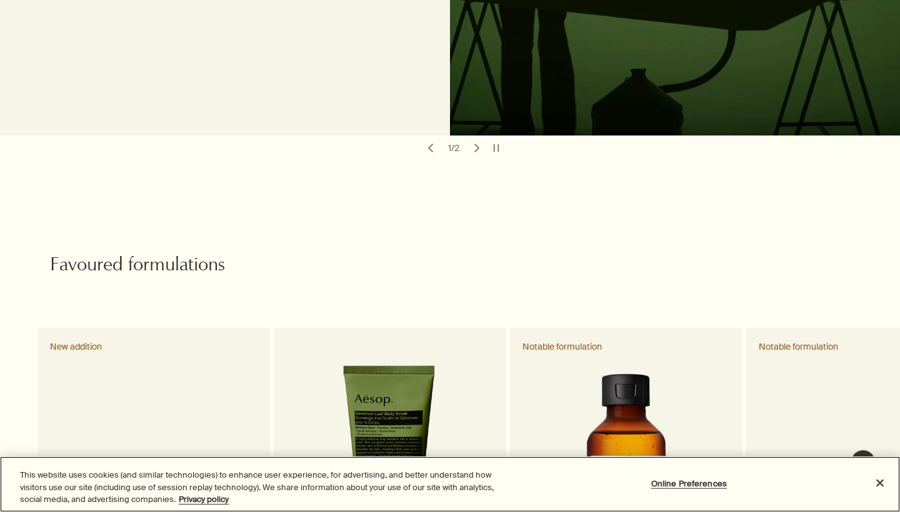
scroll to position [580, 0]
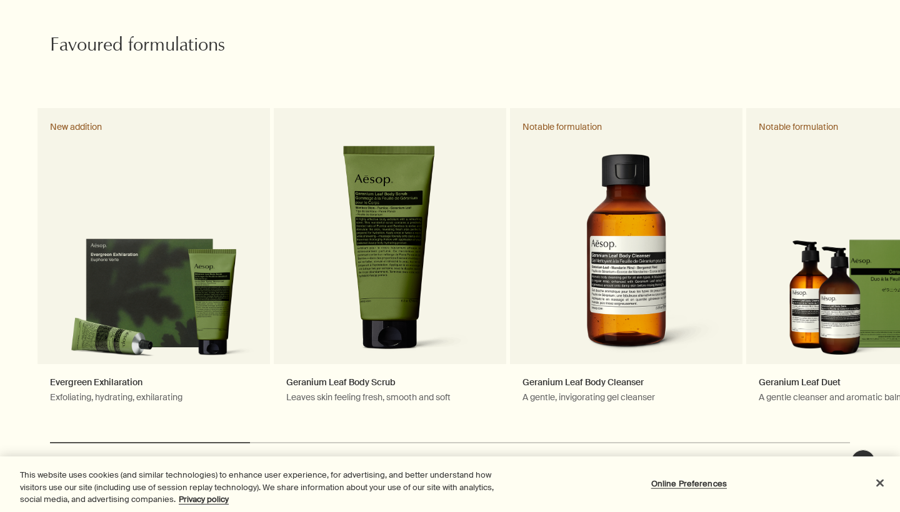
click at [885, 486] on html "Skip to main content Standard delivery is complimentary on orders over $51. Enj…" at bounding box center [450, 256] width 900 height 512
click at [879, 482] on html "Skip to main content Standard delivery is complimentary on orders over $51. Enj…" at bounding box center [450, 256] width 900 height 512
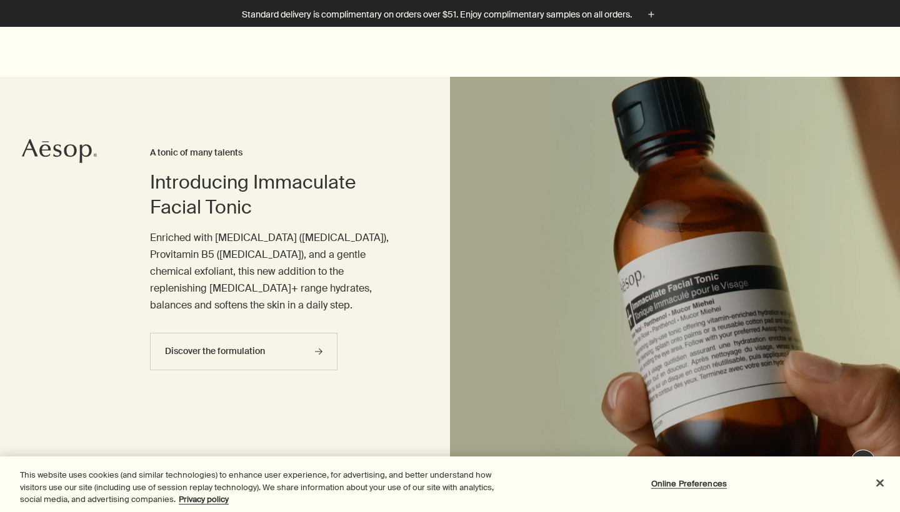
scroll to position [0, 0]
click at [262, 339] on html "Skip to main content Standard delivery is complimentary on orders over $51. Enj…" at bounding box center [450, 256] width 900 height 512
click at [884, 483] on html "Skip to main content Standard delivery is complimentary on orders over $51. Enj…" at bounding box center [450, 256] width 900 height 512
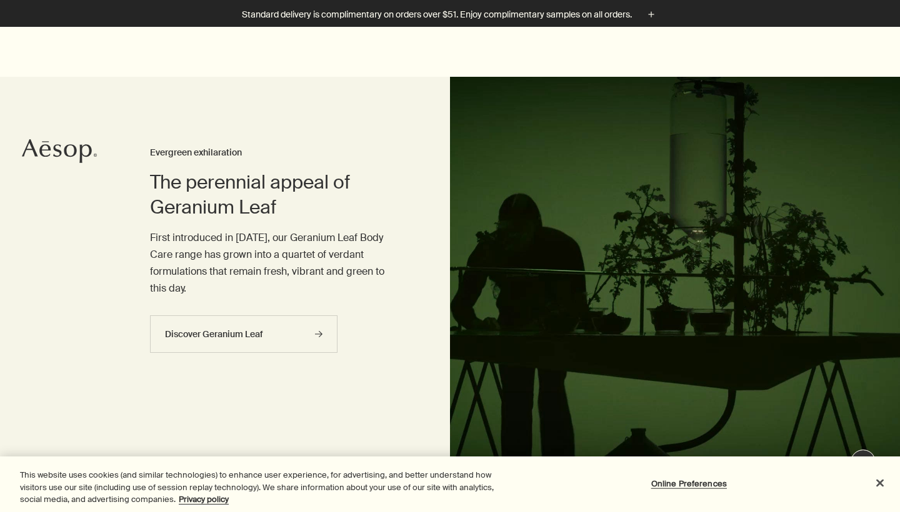
drag, startPoint x: 302, startPoint y: 241, endPoint x: 700, endPoint y: 485, distance: 466.4
click at [700, 485] on html "Skip to main content Standard delivery is complimentary on orders over $51. Enj…" at bounding box center [450, 256] width 900 height 512
click at [324, 315] on html "Skip to main content Standard delivery is complimentary on orders over $51. Enj…" at bounding box center [450, 256] width 900 height 512
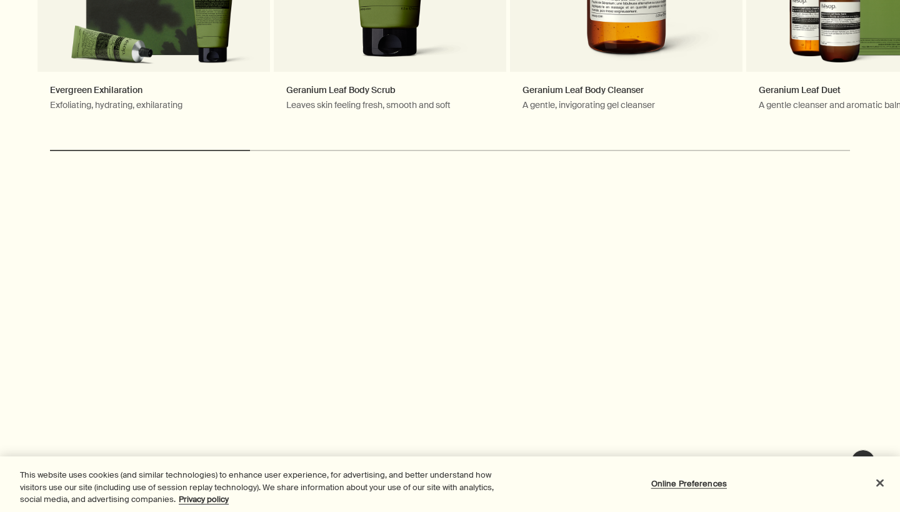
scroll to position [916, 0]
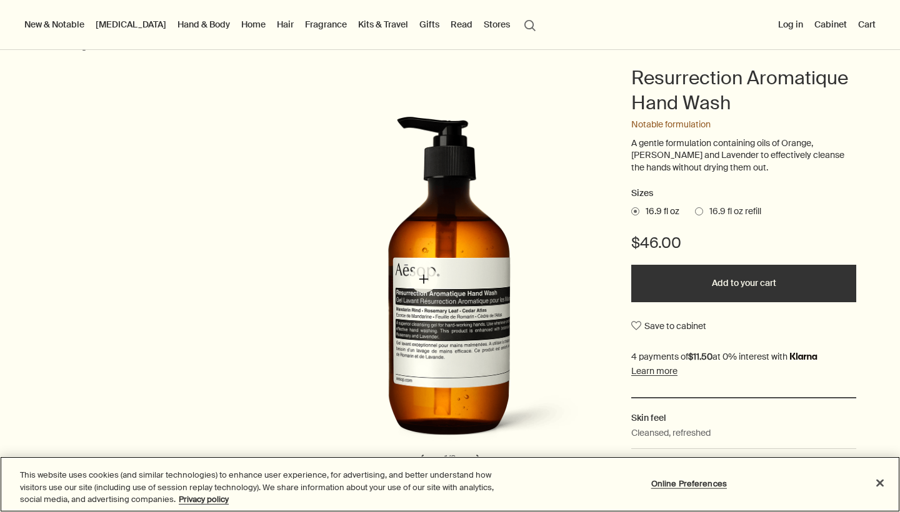
scroll to position [160, 0]
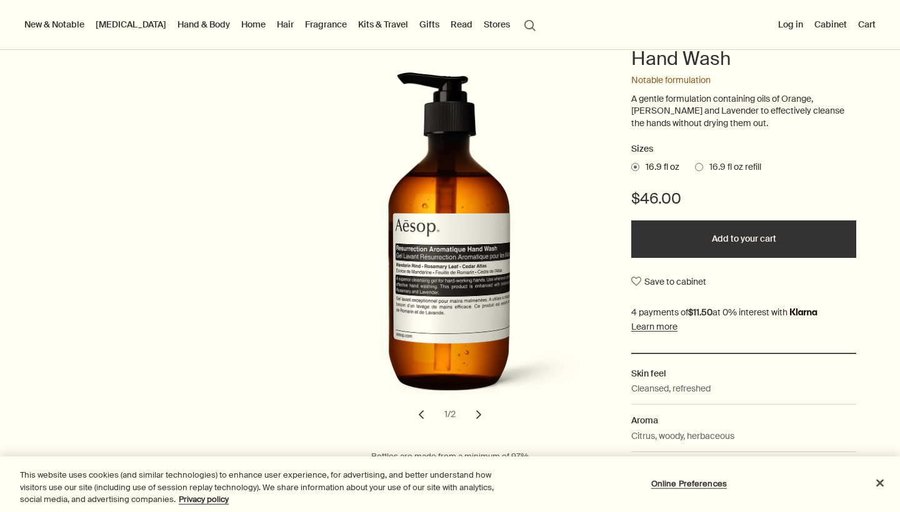
click at [477, 405] on button "chevron" at bounding box center [478, 414] width 27 height 27
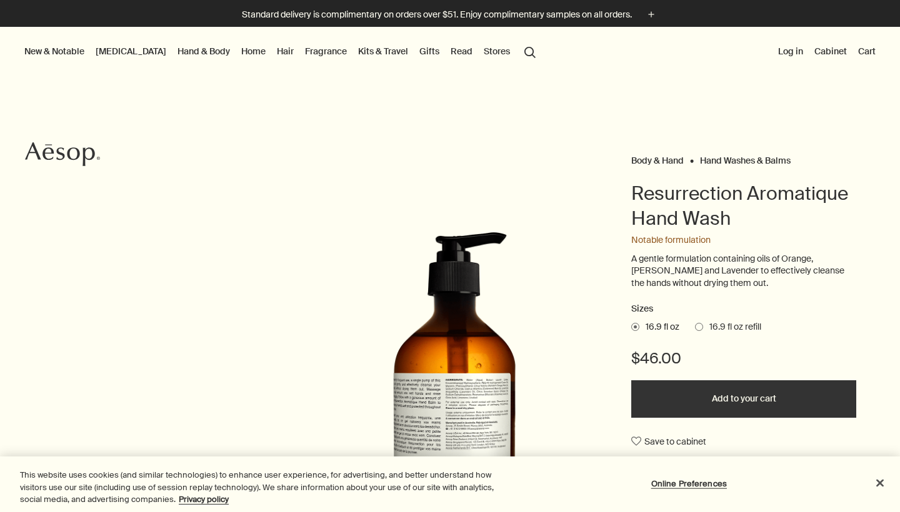
scroll to position [0, 0]
click at [179, 48] on link "Hand & Body" at bounding box center [203, 51] width 57 height 16
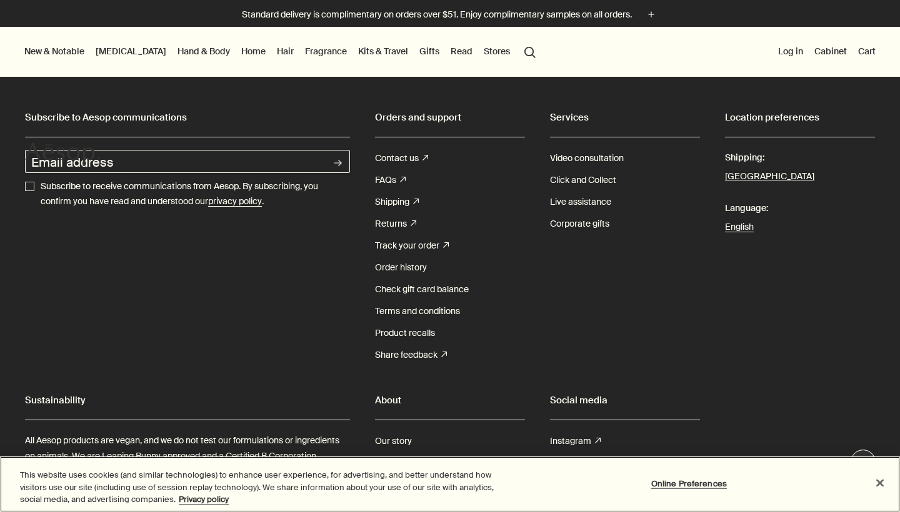
click at [885, 479] on button "Close" at bounding box center [879, 482] width 27 height 27
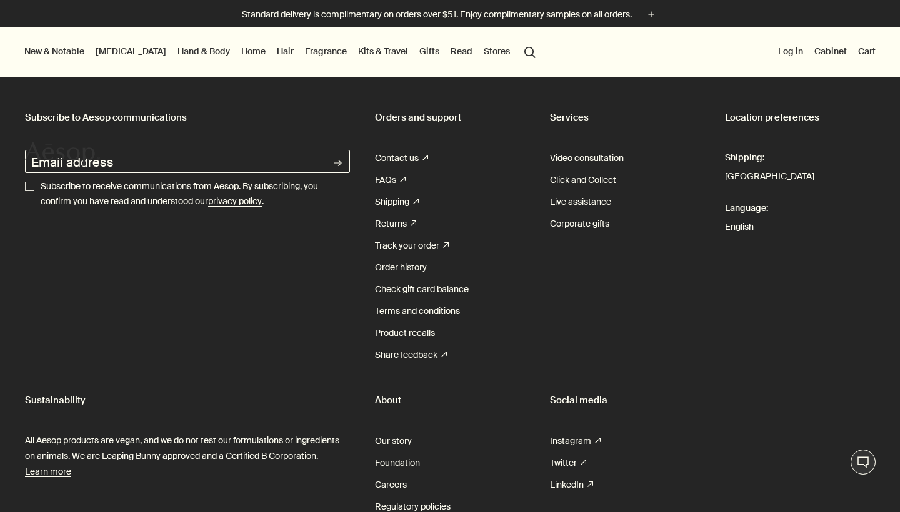
click at [175, 48] on link "Hand & Body" at bounding box center [203, 51] width 57 height 16
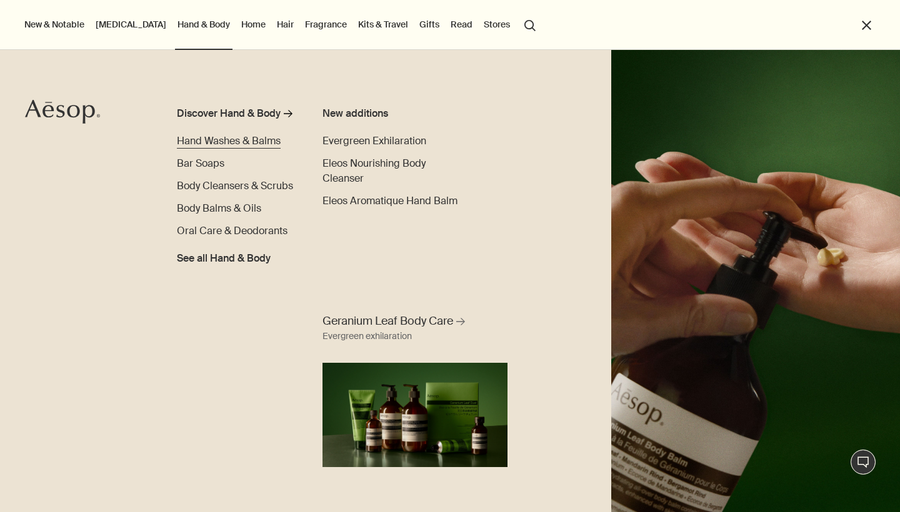
click at [202, 140] on span "Hand Washes & Balms" at bounding box center [229, 140] width 104 height 13
